Goal: Task Accomplishment & Management: Manage account settings

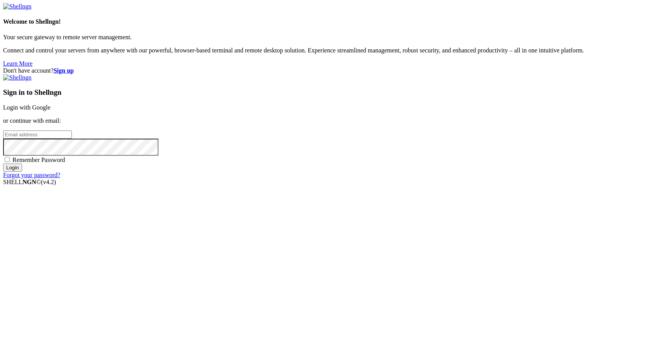
type input "[EMAIL_ADDRESS][DOMAIN_NAME]"
click at [22, 172] on input "Login" at bounding box center [12, 167] width 19 height 8
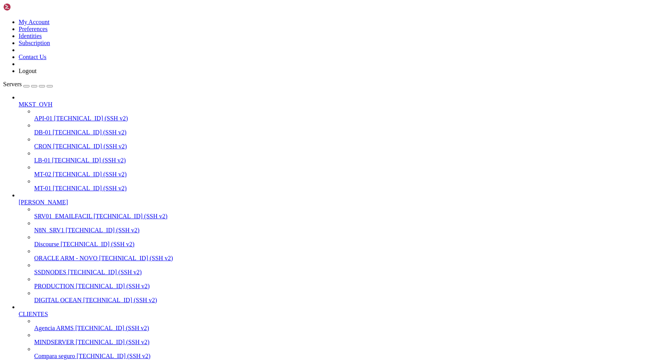
scroll to position [186, 0]
click at [75, 325] on span "[TECHNICAL_ID] (SSH v2)" at bounding box center [112, 328] width 74 height 7
click at [76, 339] on span "[TECHNICAL_ID] (SSH v2)" at bounding box center [113, 342] width 74 height 7
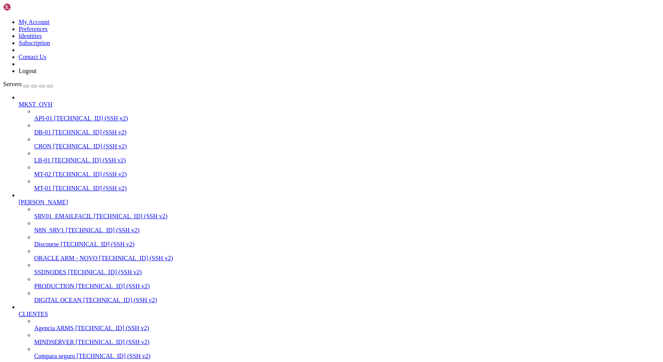
click at [76, 339] on span "[TECHNICAL_ID] (SSH v2)" at bounding box center [113, 342] width 74 height 7
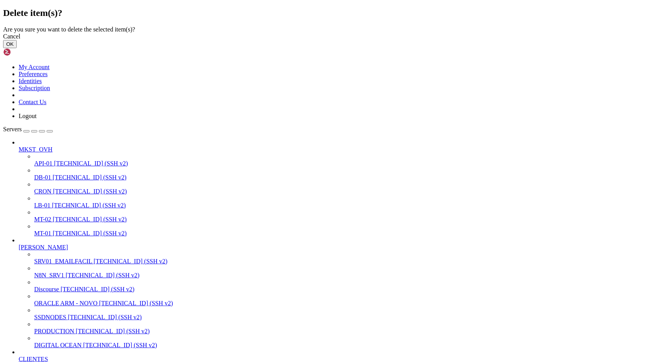
click at [17, 48] on button "OK" at bounding box center [10, 44] width 14 height 8
